Goal: Task Accomplishment & Management: Manage account settings

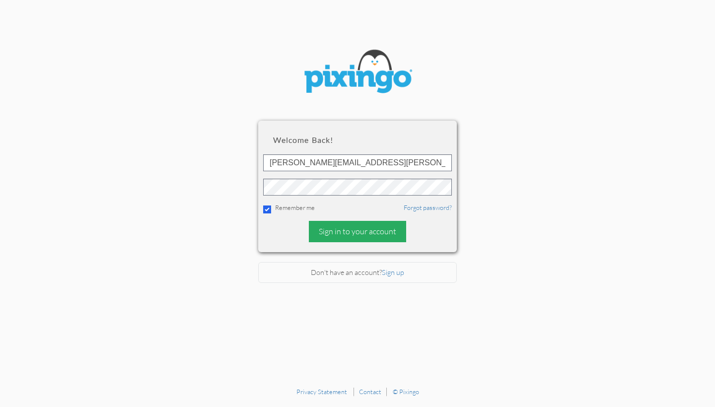
click at [365, 231] on div "Sign in to your account" at bounding box center [357, 231] width 97 height 21
click at [343, 227] on div "Sign in to your account" at bounding box center [357, 231] width 97 height 21
click at [362, 228] on div "Sign in to your account" at bounding box center [357, 231] width 97 height 21
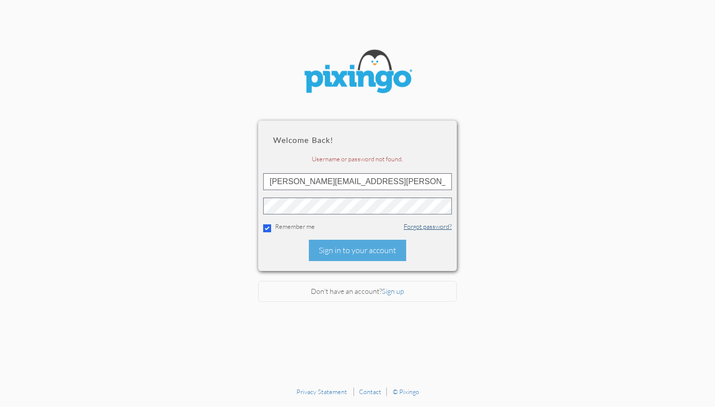
click at [425, 227] on link "Forgot password?" at bounding box center [427, 226] width 48 height 8
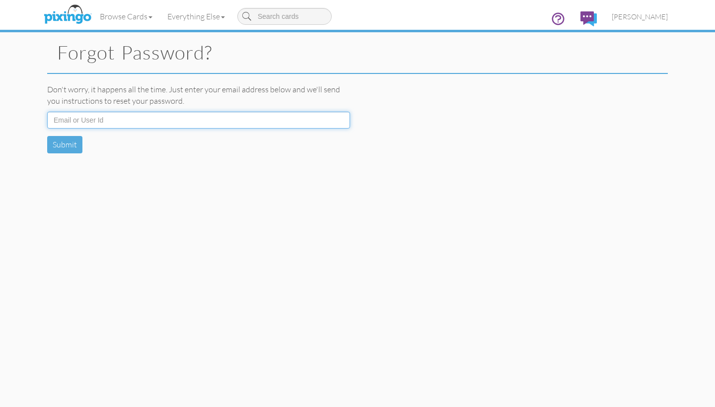
click at [108, 120] on input at bounding box center [198, 120] width 303 height 17
type input "[PERSON_NAME][EMAIL_ADDRESS][PERSON_NAME][DOMAIN_NAME]"
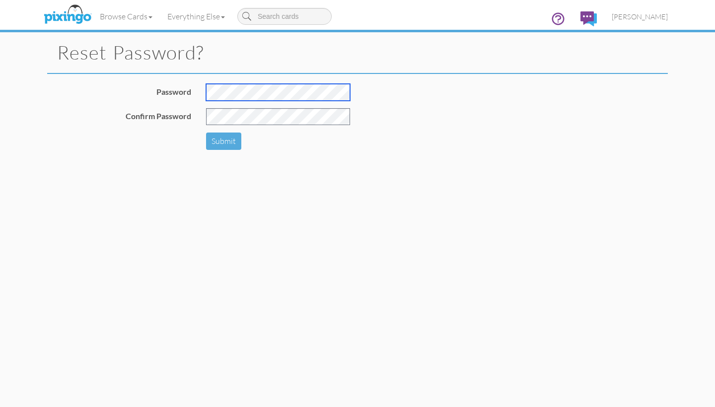
click at [202, 88] on div at bounding box center [277, 96] width 159 height 24
click at [118, 18] on link "Browse Cards" at bounding box center [125, 16] width 67 height 25
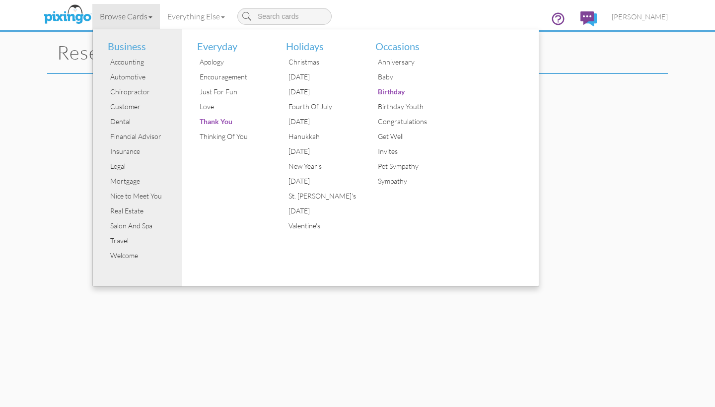
click at [531, 132] on ul "Business Accounting Automotive Chiropractor Customer Dental Financial Advisor I…" at bounding box center [315, 158] width 447 height 258
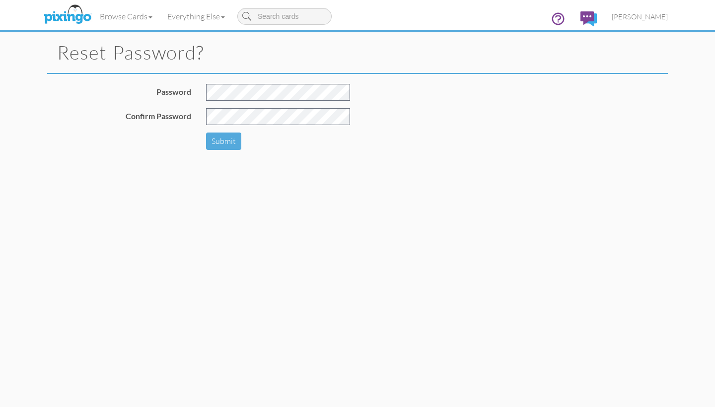
click at [203, 108] on div at bounding box center [277, 96] width 159 height 24
click at [225, 142] on button "Submit" at bounding box center [223, 140] width 35 height 17
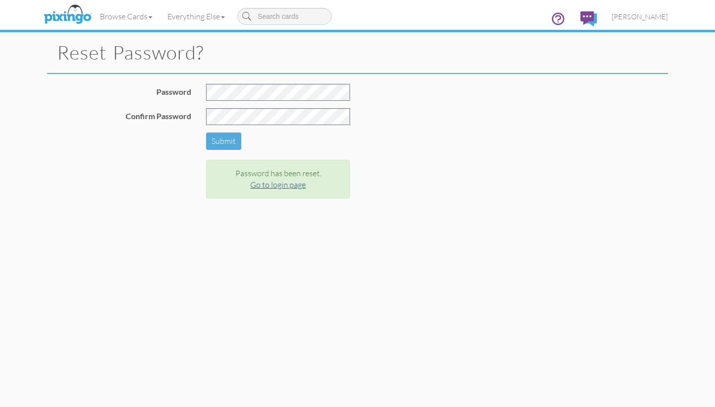
click at [269, 183] on link "Go to login page" at bounding box center [278, 185] width 56 height 10
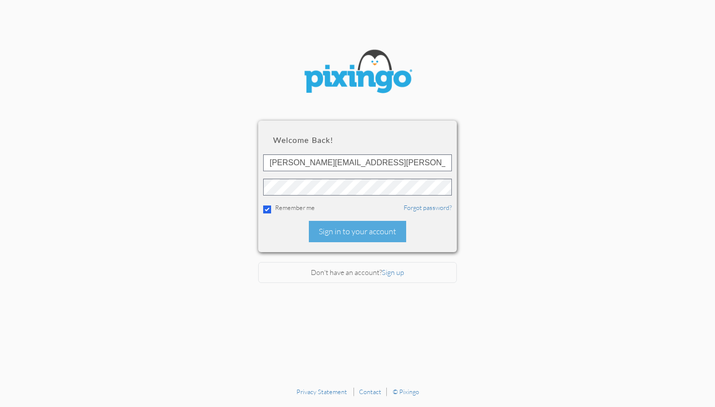
click at [656, 18] on section "Welcome back! jim.skirvin@gmail.com Remember me Forgot password? Sign in to you…" at bounding box center [357, 191] width 715 height 382
